Goal: Find specific page/section: Find specific page/section

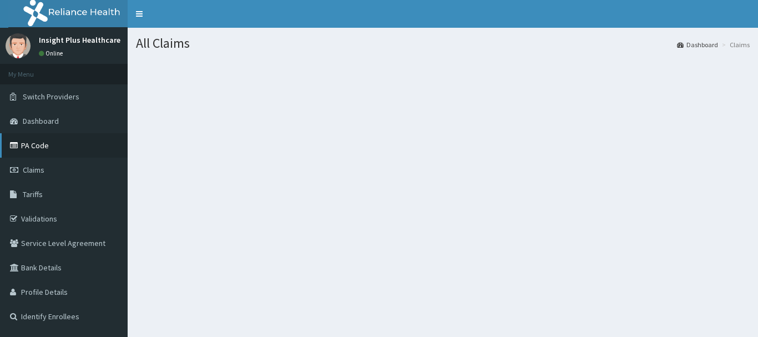
click at [21, 141] on icon at bounding box center [15, 145] width 11 height 8
click at [27, 150] on link "PA Code" at bounding box center [64, 145] width 128 height 24
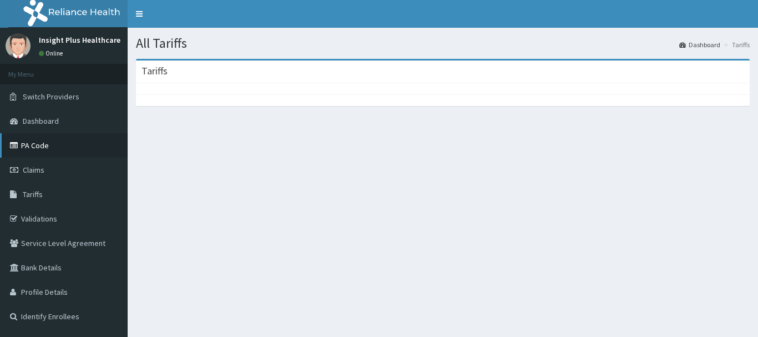
click at [43, 150] on link "PA Code" at bounding box center [64, 145] width 128 height 24
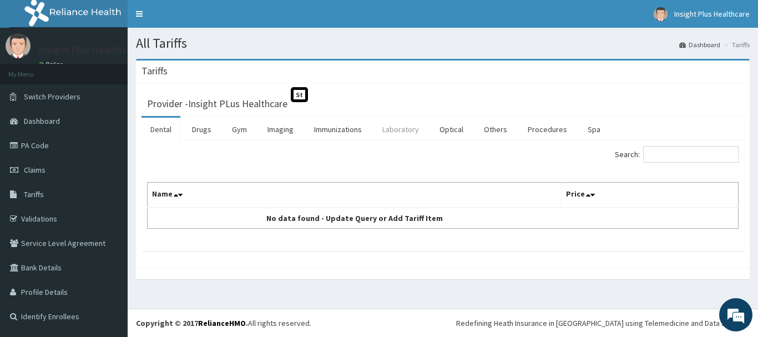
click at [393, 126] on link "Laboratory" at bounding box center [400, 129] width 54 height 23
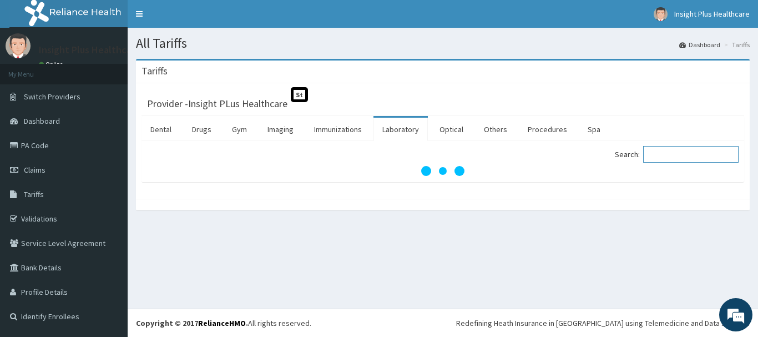
click at [661, 153] on input "Search:" at bounding box center [690, 154] width 95 height 17
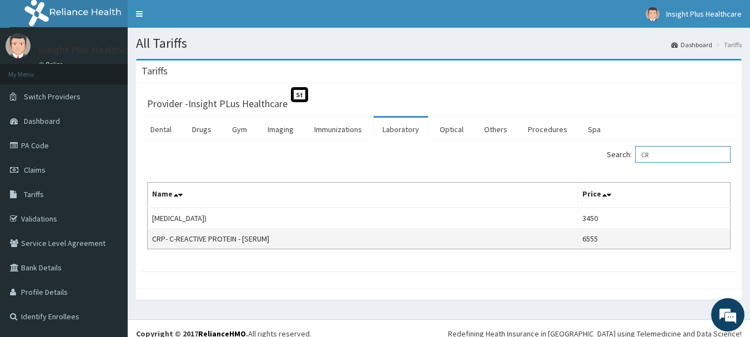
type input "C"
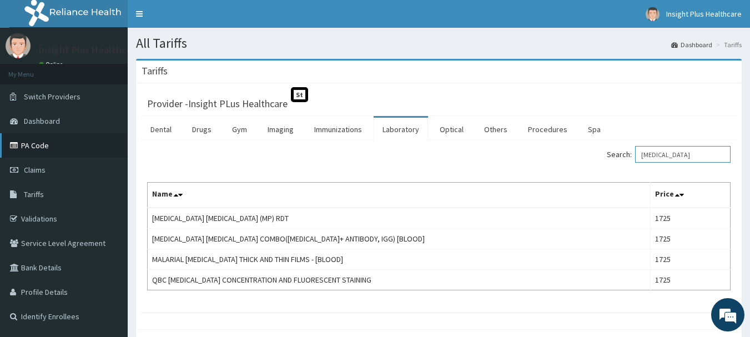
type input "[MEDICAL_DATA]"
click at [38, 149] on link "PA Code" at bounding box center [64, 145] width 128 height 24
